Goal: Navigation & Orientation: Find specific page/section

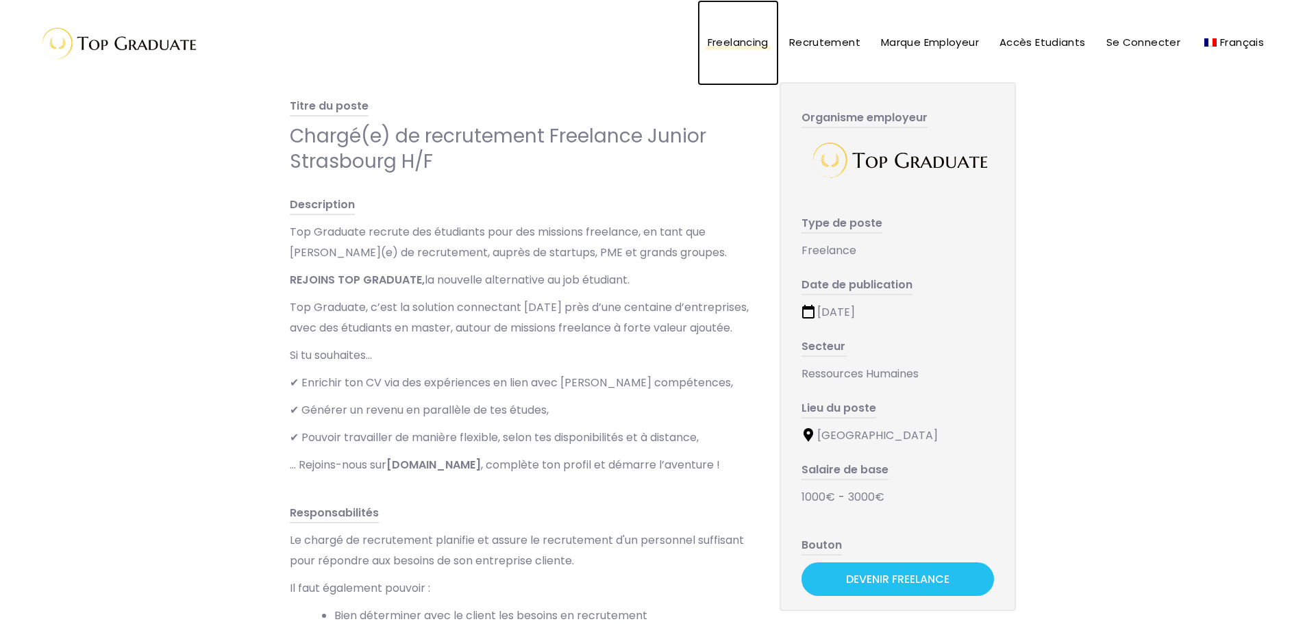
click at [734, 42] on span "Freelancing" at bounding box center [737, 42] width 61 height 14
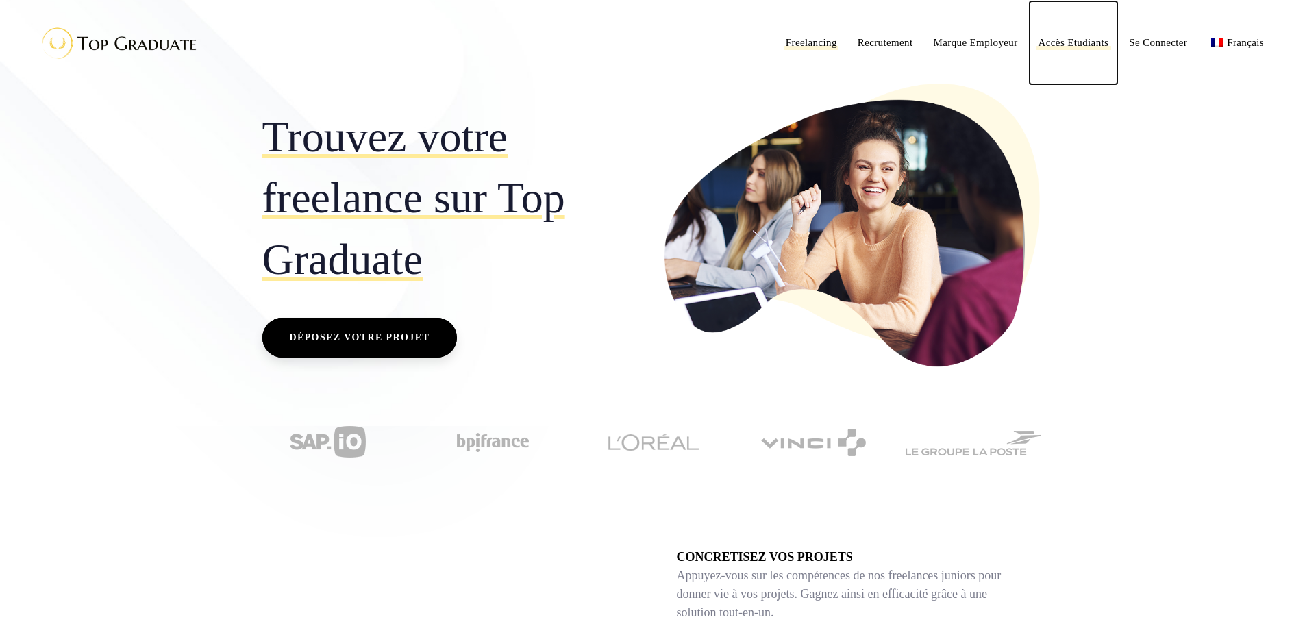
click at [1061, 39] on span "Accès Etudiants" at bounding box center [1073, 42] width 71 height 11
